Goal: Information Seeking & Learning: Check status

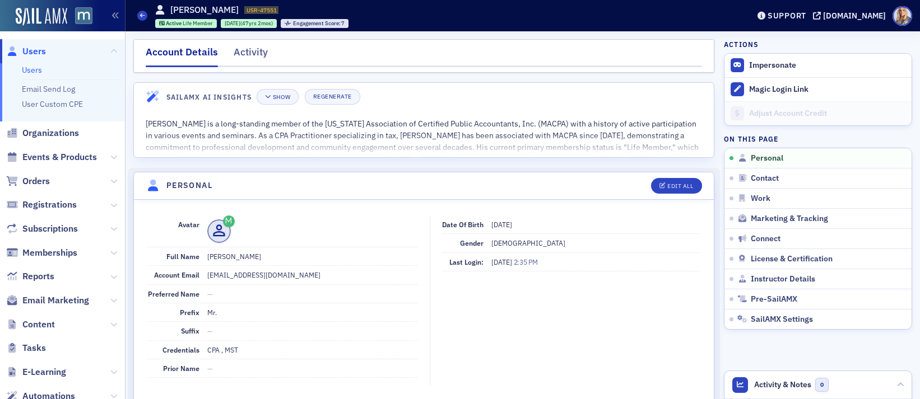
click at [38, 67] on link "Users" at bounding box center [32, 70] width 20 height 10
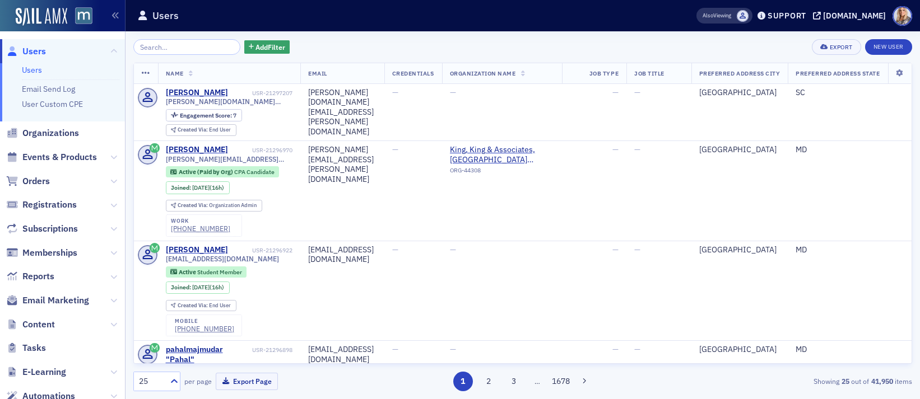
click at [167, 51] on input "search" at bounding box center [186, 47] width 107 height 16
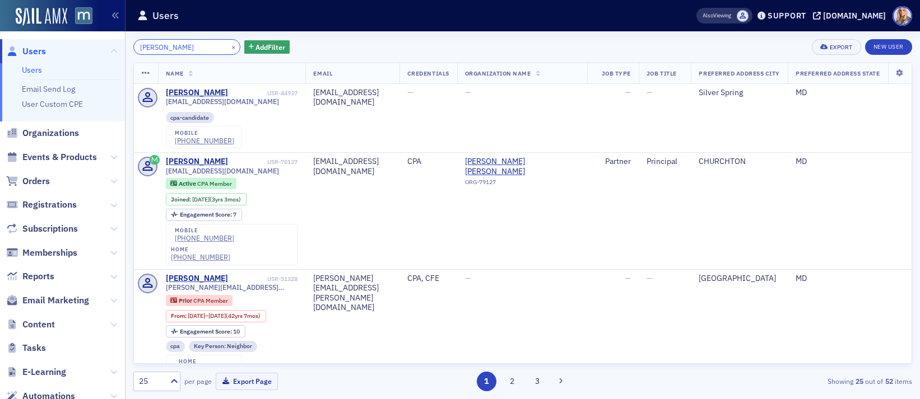
click at [192, 48] on input "[PERSON_NAME]" at bounding box center [186, 47] width 107 height 16
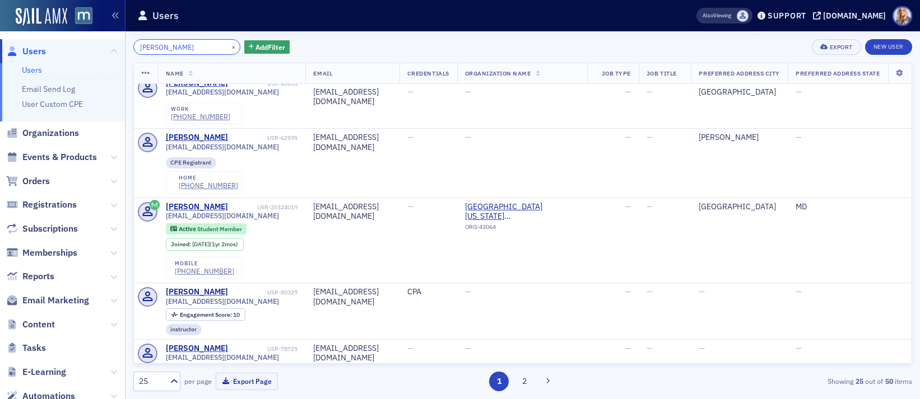
scroll to position [409, 0]
click at [188, 52] on input "[PERSON_NAME]" at bounding box center [186, 47] width 107 height 16
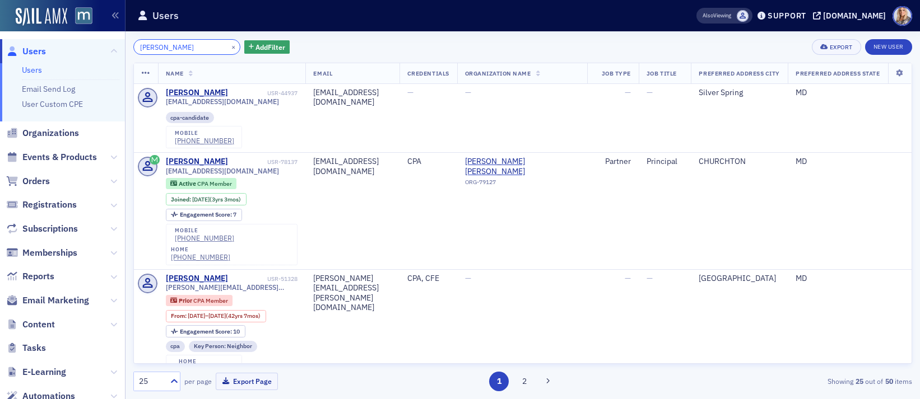
click at [200, 49] on input "[PERSON_NAME]" at bounding box center [186, 47] width 107 height 16
click at [188, 50] on input "[PERSON_NAME]" at bounding box center [186, 47] width 107 height 16
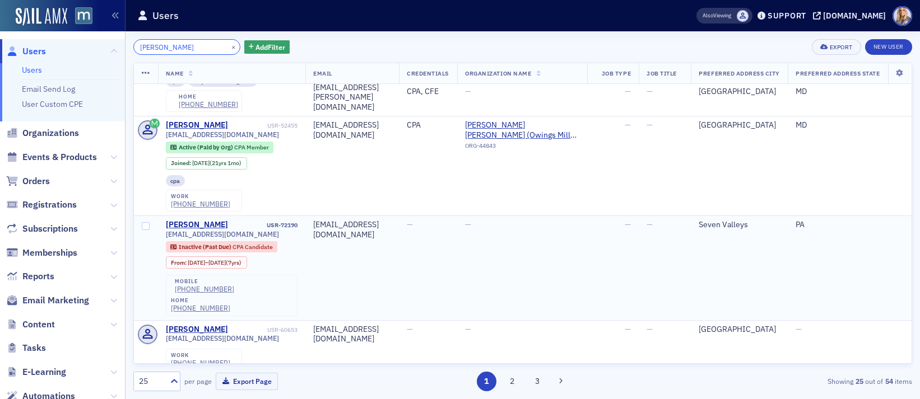
scroll to position [528, 0]
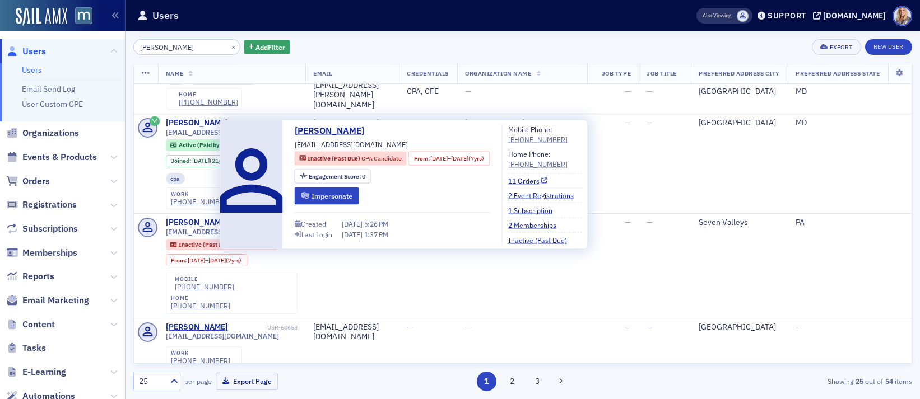
click at [548, 182] on link "11 Orders" at bounding box center [528, 181] width 40 height 10
click at [548, 178] on link "11 Orders" at bounding box center [528, 181] width 40 height 10
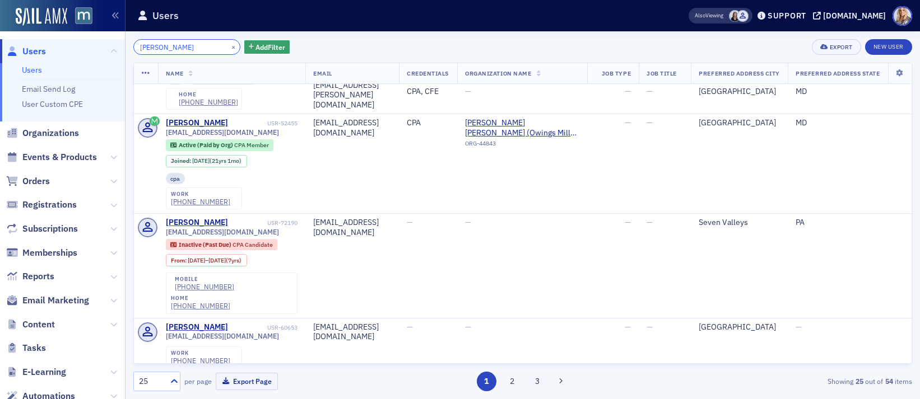
drag, startPoint x: 191, startPoint y: 49, endPoint x: 123, endPoint y: 48, distance: 68.4
click at [123, 48] on div "Users Users Email Send Log User Custom CPE Organizations Events & Products Orde…" at bounding box center [460, 199] width 920 height 399
paste input "[PERSON_NAME]"
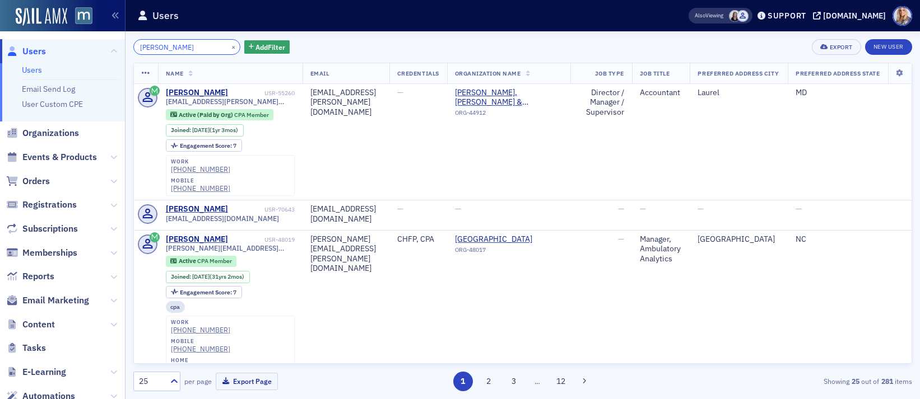
scroll to position [7, 0]
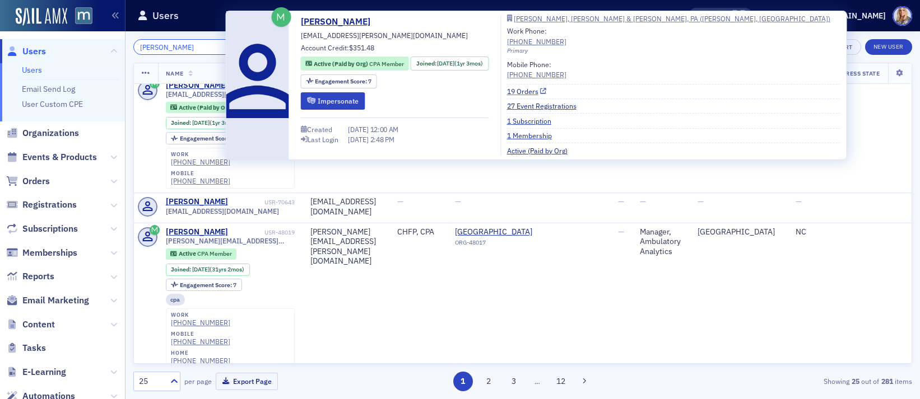
type input "[PERSON_NAME]"
click at [545, 90] on link "19 Orders" at bounding box center [527, 91] width 40 height 10
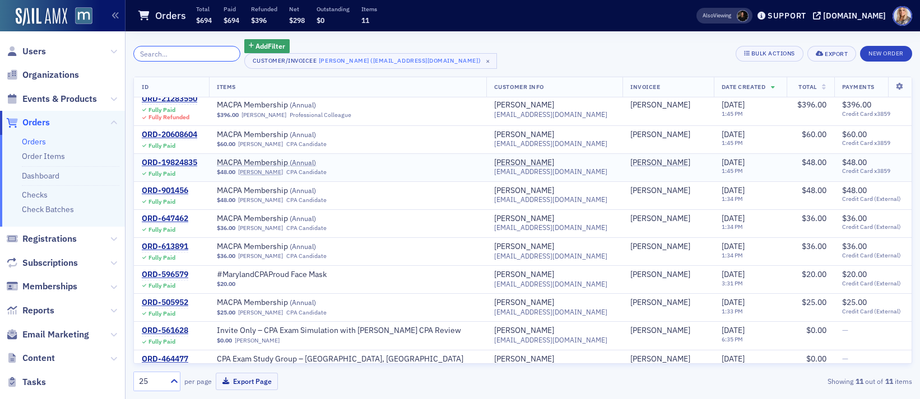
scroll to position [1, 0]
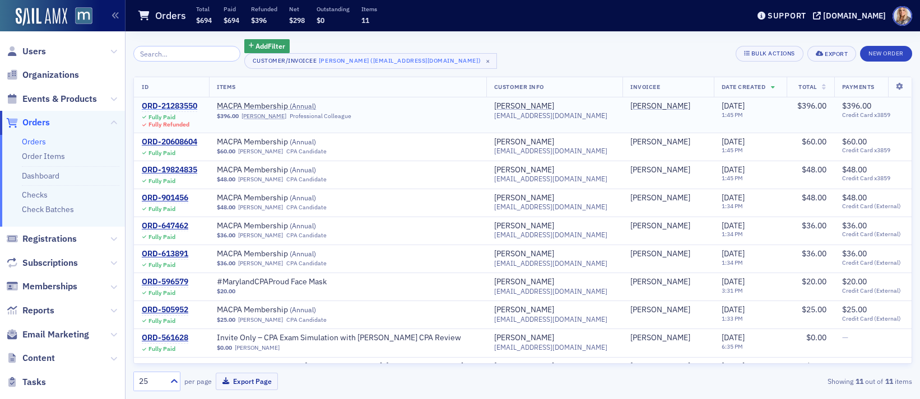
click at [177, 104] on div "ORD-21283550" at bounding box center [169, 106] width 55 height 10
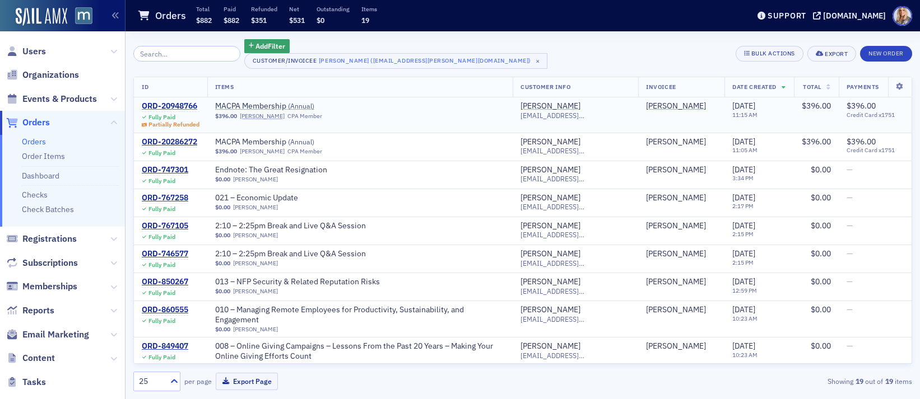
click at [193, 105] on div "ORD-20948766" at bounding box center [171, 106] width 58 height 10
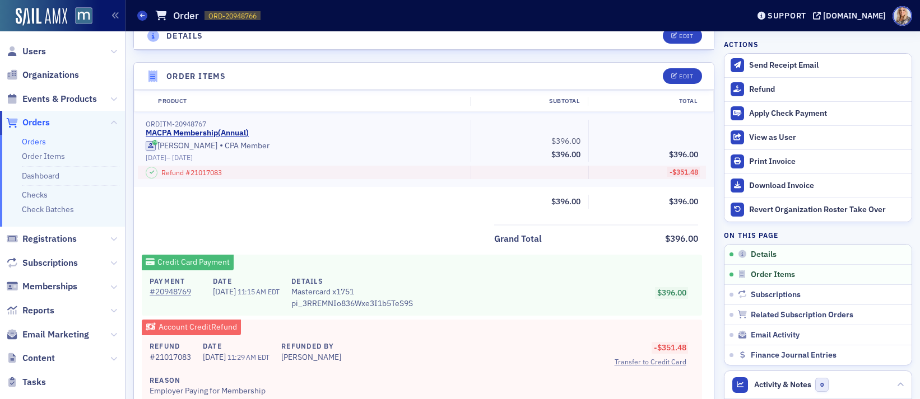
scroll to position [364, 0]
